Goal: Transaction & Acquisition: Book appointment/travel/reservation

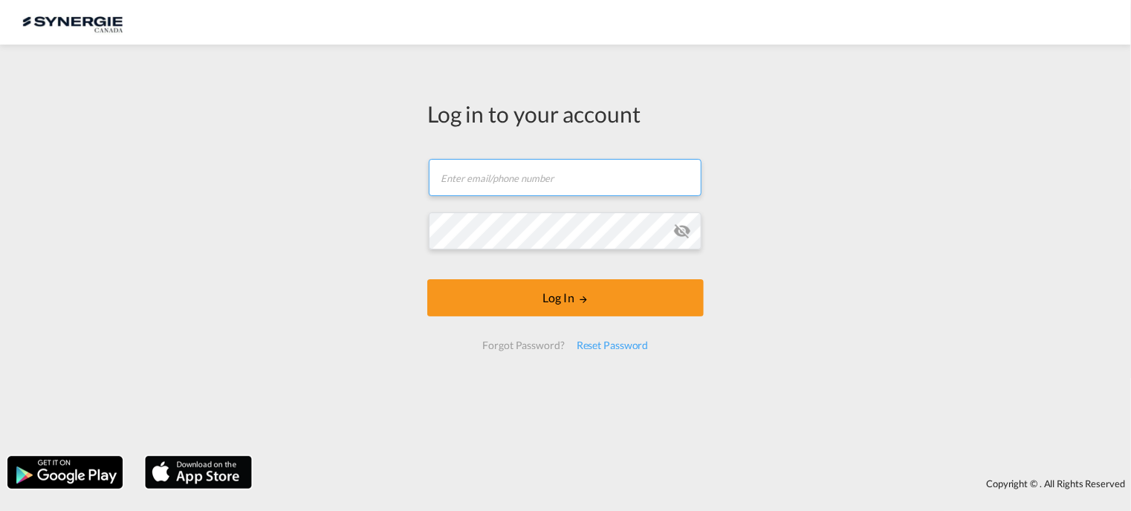
type input "[EMAIL_ADDRESS][DOMAIN_NAME]"
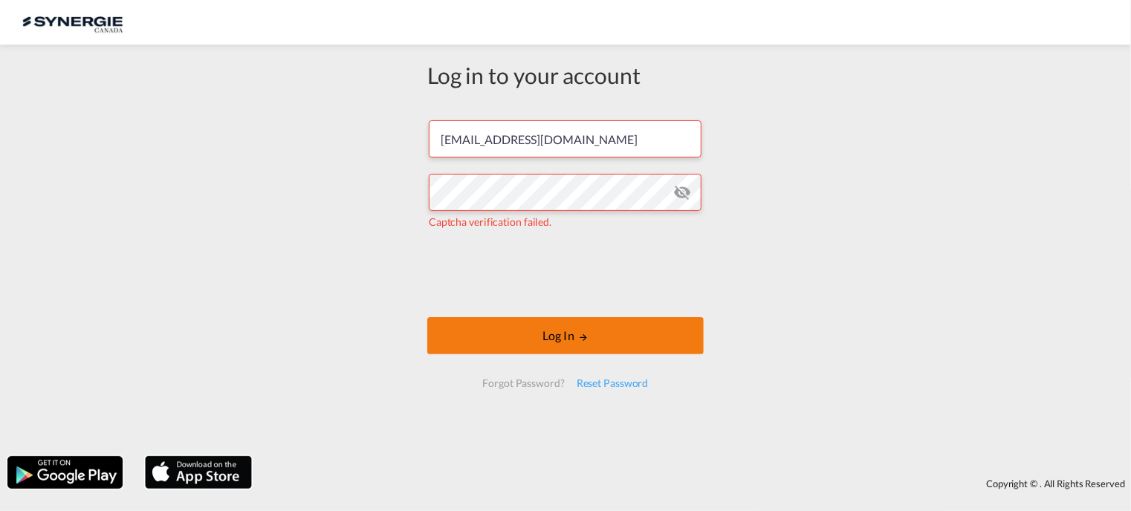
click at [553, 341] on button "Log In" at bounding box center [565, 335] width 277 height 37
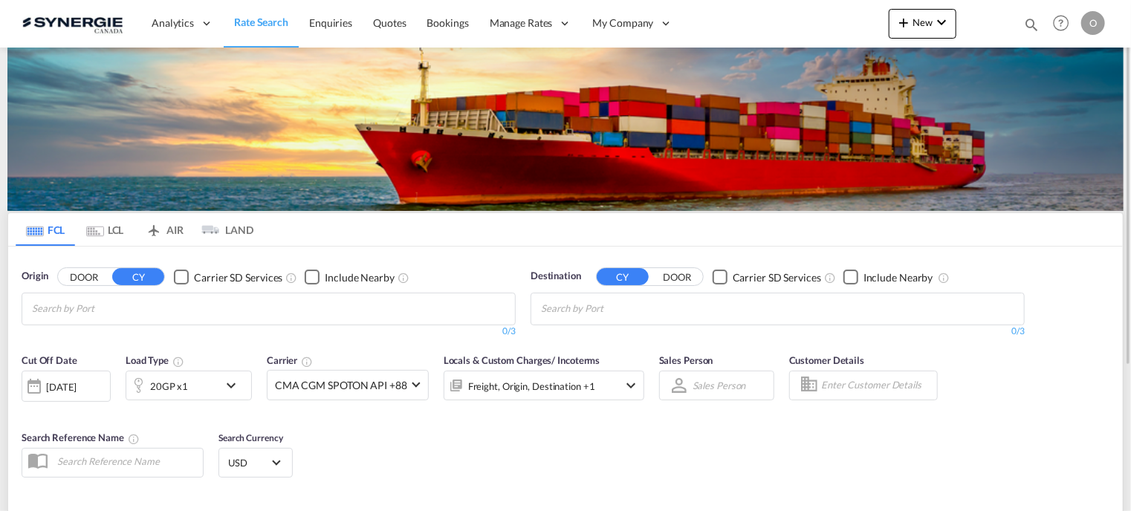
click at [1024, 21] on md-icon "icon-magnify" at bounding box center [1032, 24] width 16 height 16
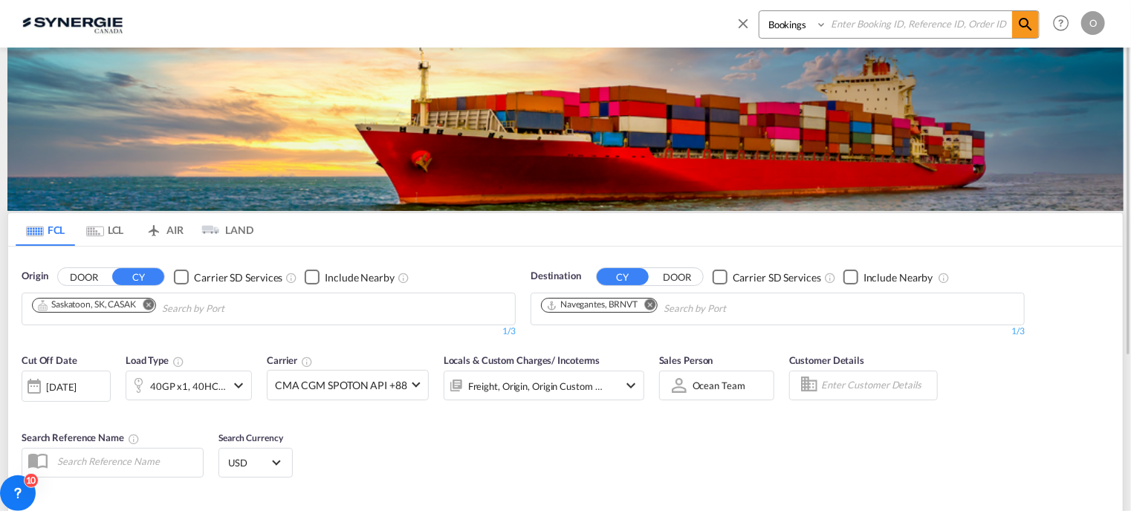
paste input "SYC000014135"
type input "SYC000014135"
click at [1023, 20] on md-icon "icon-magnify" at bounding box center [1026, 25] width 18 height 18
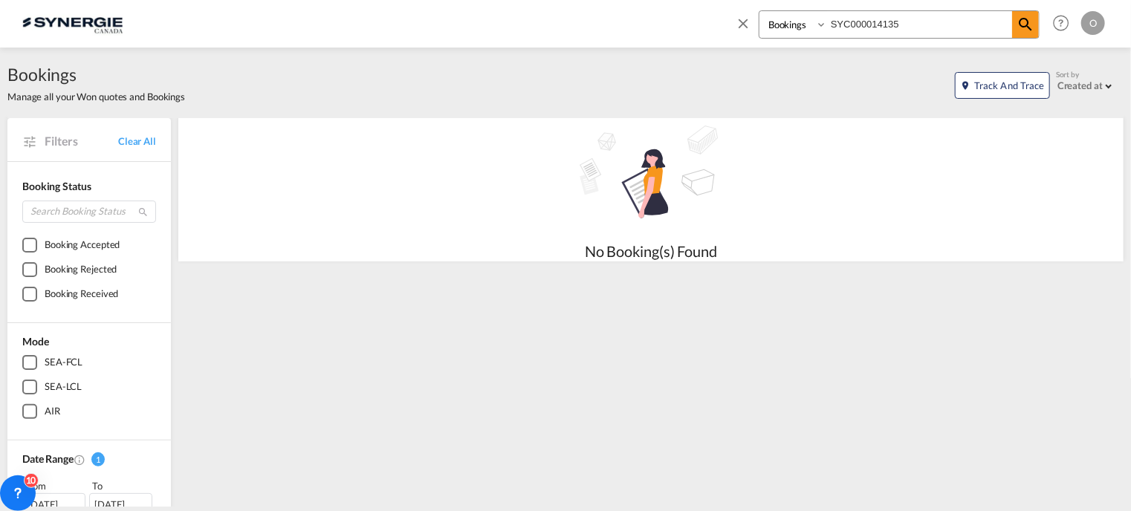
click at [819, 23] on select "Bookings Quotes Enquiries" at bounding box center [795, 24] width 71 height 27
select select "Quotes"
click at [760, 11] on select "Bookings Quotes Enquiries" at bounding box center [795, 24] width 71 height 27
click at [1022, 26] on md-icon "icon-magnify" at bounding box center [1026, 25] width 18 height 18
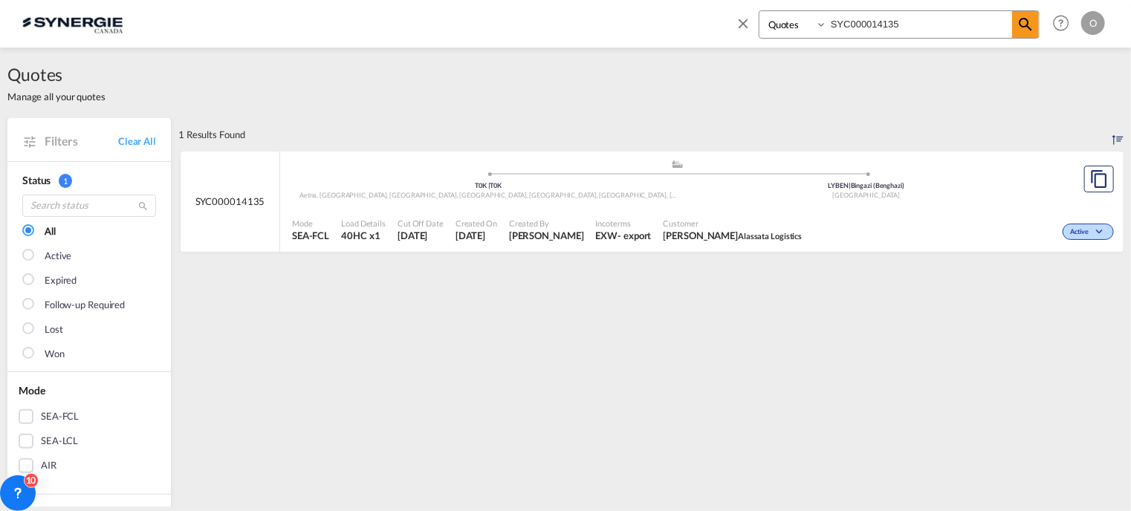
click at [617, 219] on span "Incoterms" at bounding box center [624, 223] width 56 height 11
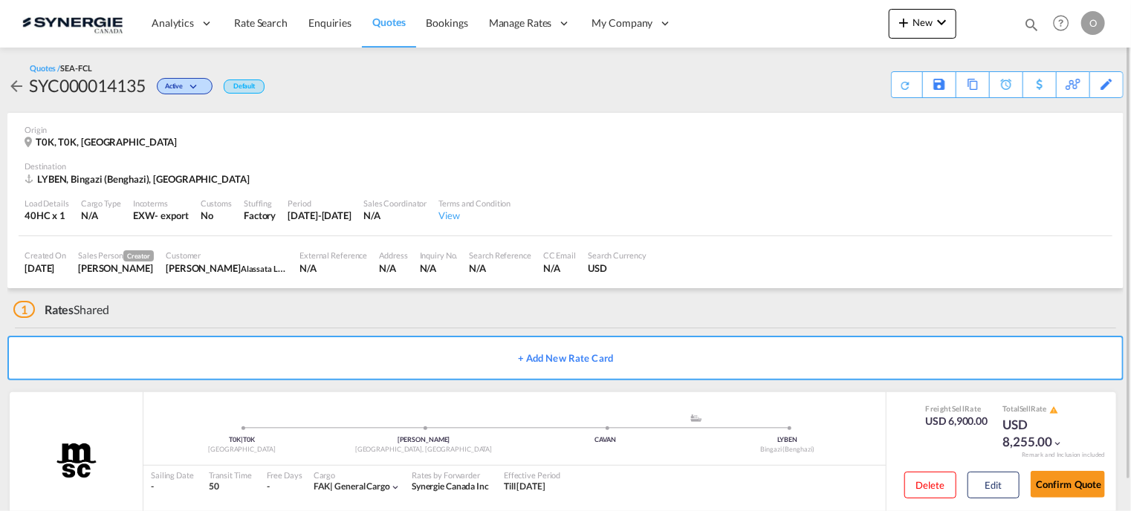
scroll to position [30, 0]
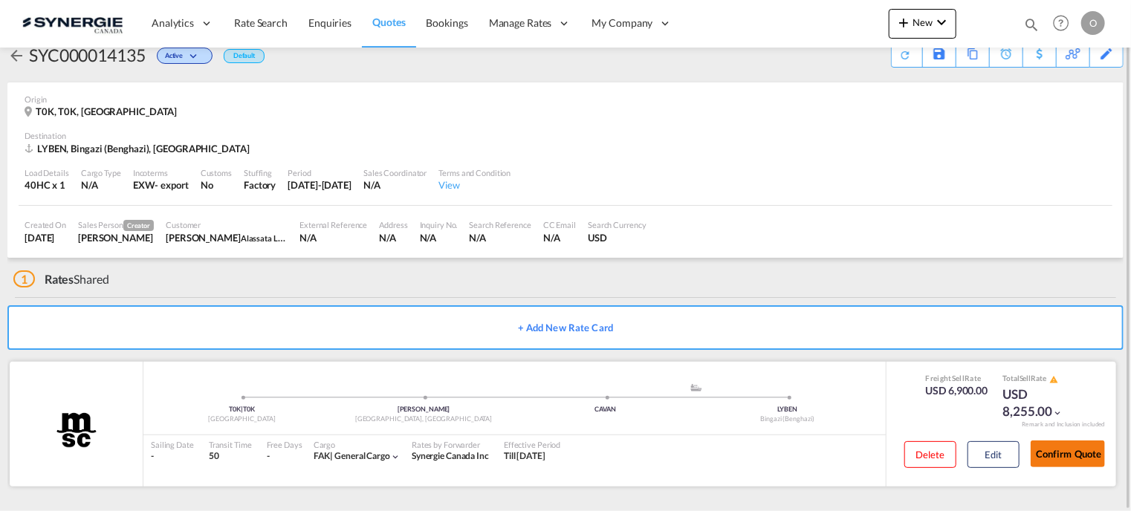
click at [1057, 453] on button "Confirm Quote" at bounding box center [1068, 454] width 74 height 27
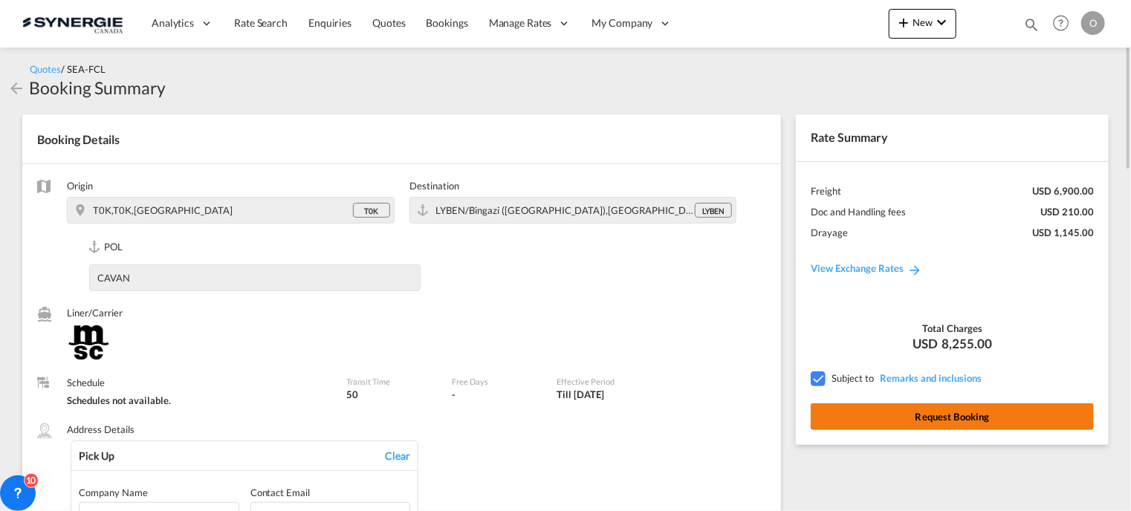
click at [929, 410] on button "Request Booking" at bounding box center [952, 417] width 283 height 27
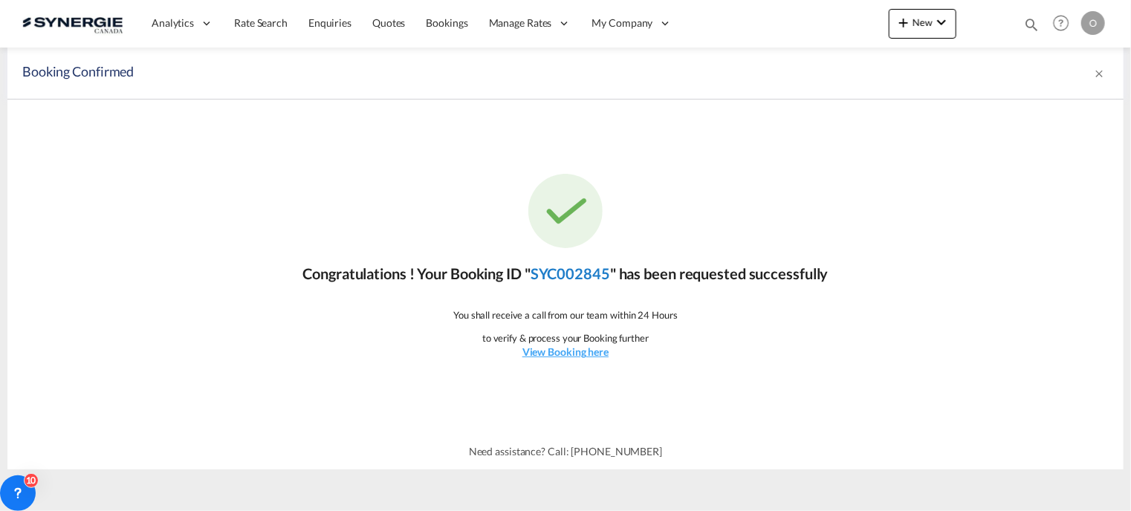
click at [562, 272] on link "SYC002845" at bounding box center [571, 274] width 80 height 18
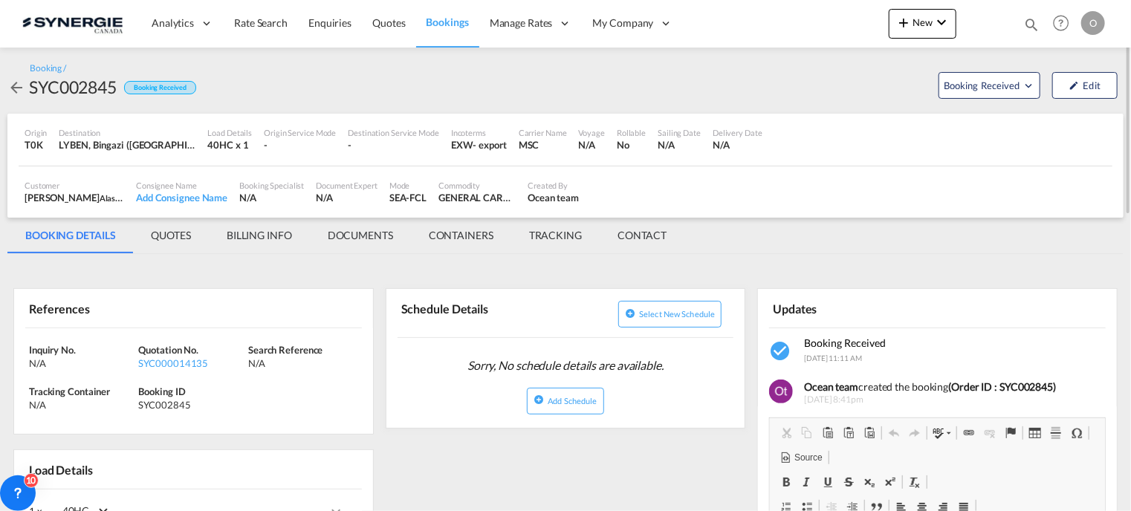
click at [246, 236] on md-tab-item "BILLING INFO" at bounding box center [259, 236] width 101 height 36
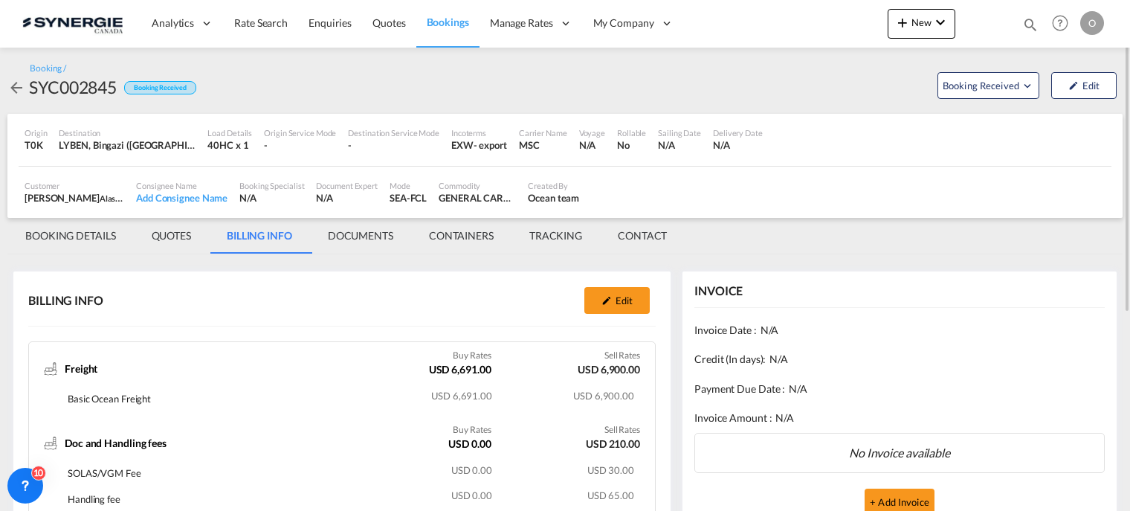
drag, startPoint x: 169, startPoint y: 230, endPoint x: 193, endPoint y: 230, distance: 23.8
click at [169, 230] on md-tab-item "QUOTES" at bounding box center [171, 236] width 75 height 36
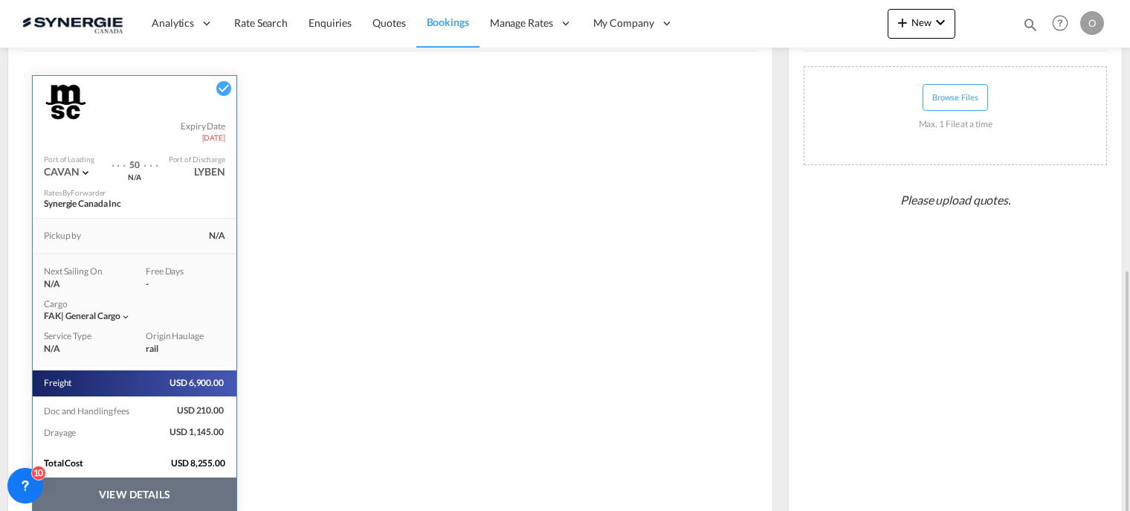
scroll to position [348, 0]
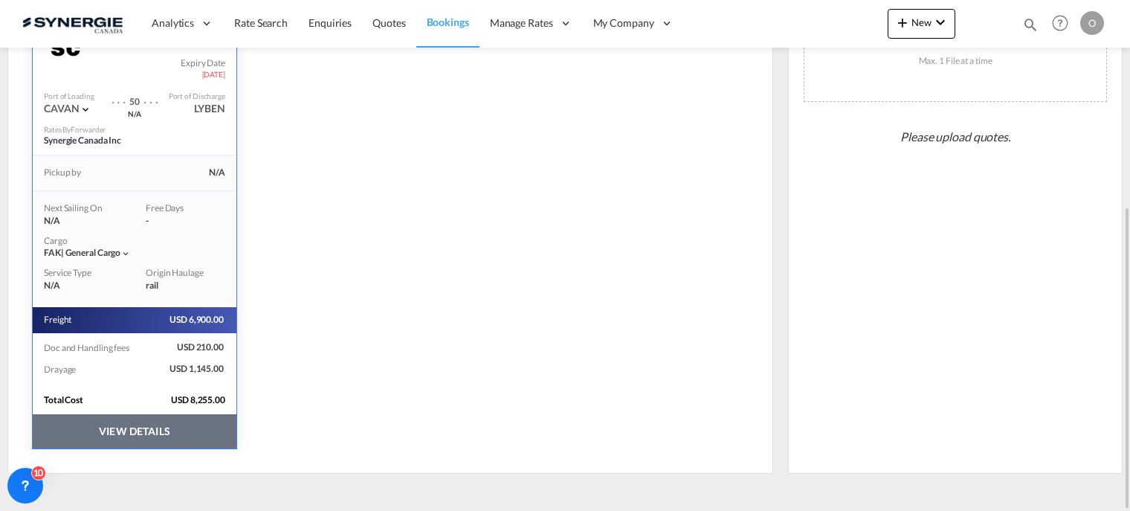
click at [119, 424] on button "VIEW DETAILS" at bounding box center [135, 431] width 204 height 34
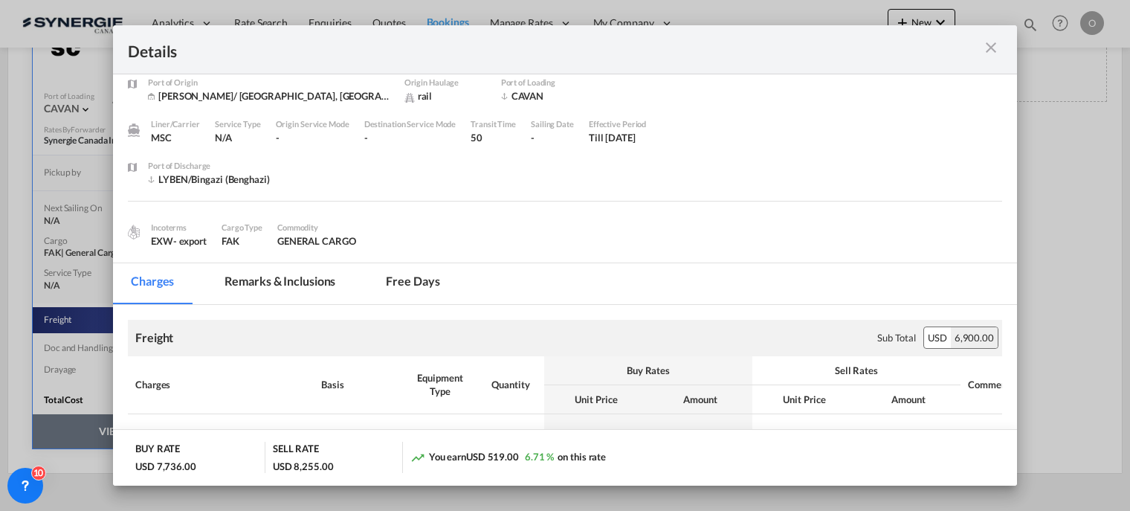
scroll to position [0, 0]
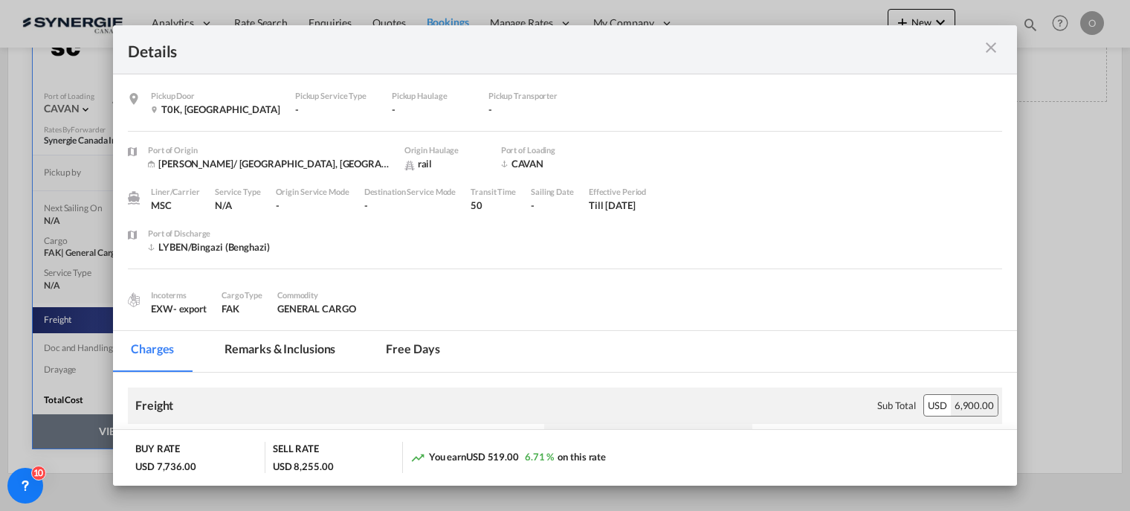
click at [285, 341] on md-tab-item "Remarks & Inclusions" at bounding box center [280, 351] width 146 height 41
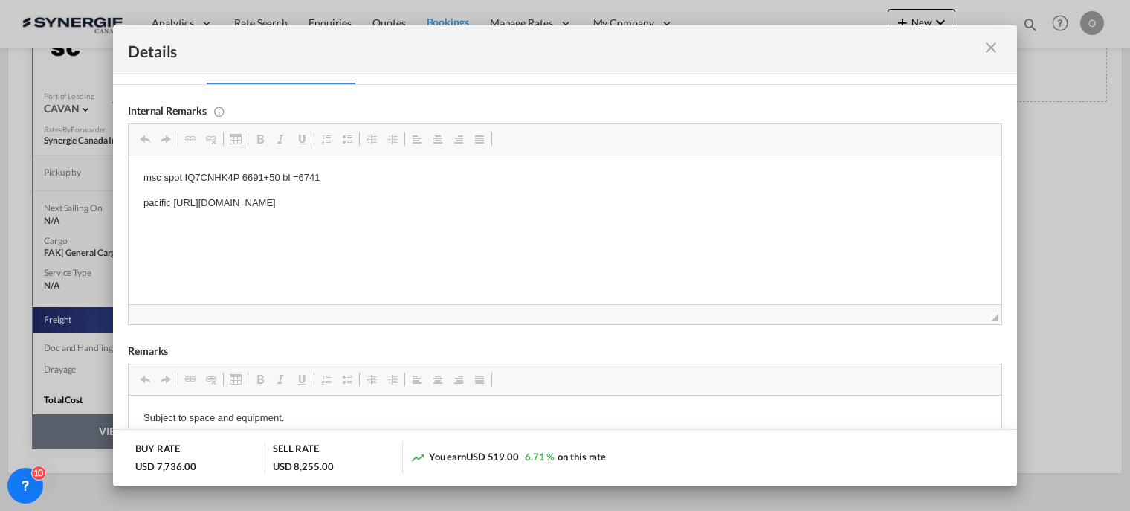
scroll to position [329, 0]
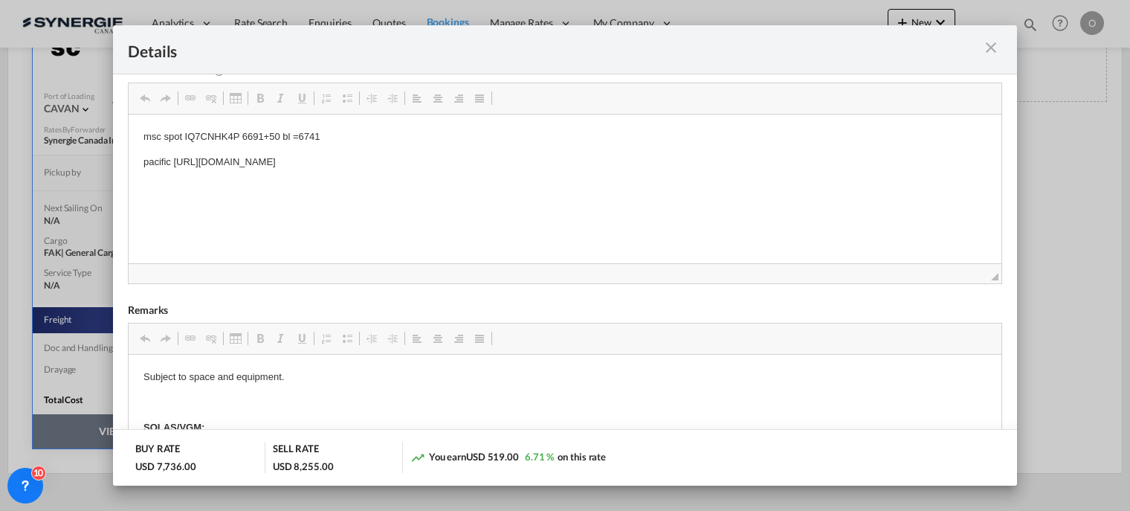
click at [991, 48] on md-icon "icon-close m-3 fg-AAA8AD cursor" at bounding box center [991, 48] width 18 height 18
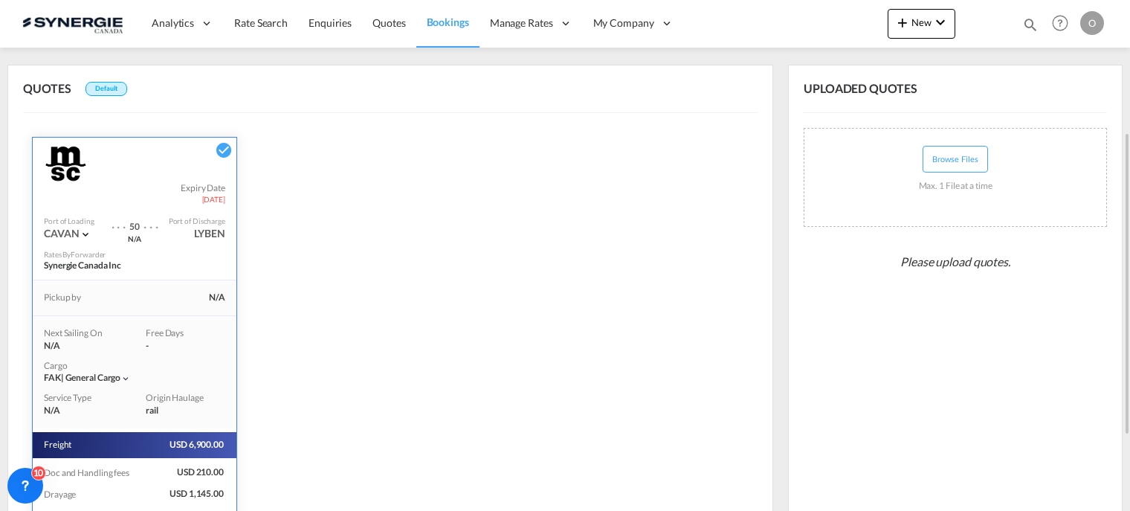
scroll to position [0, 0]
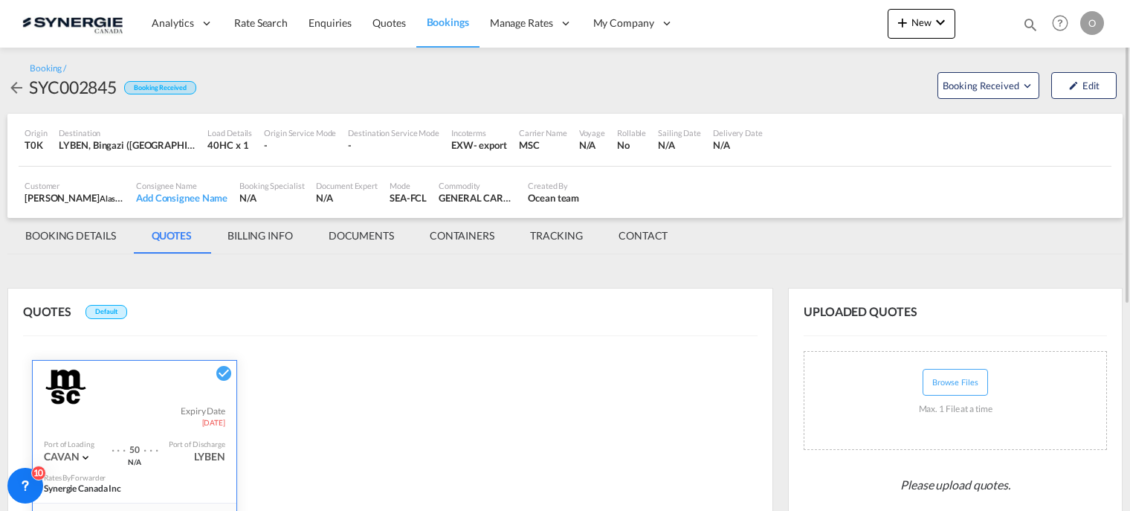
click at [276, 236] on md-tab-item "BILLING INFO" at bounding box center [260, 236] width 101 height 36
